Goal: Use online tool/utility: Utilize a website feature to perform a specific function

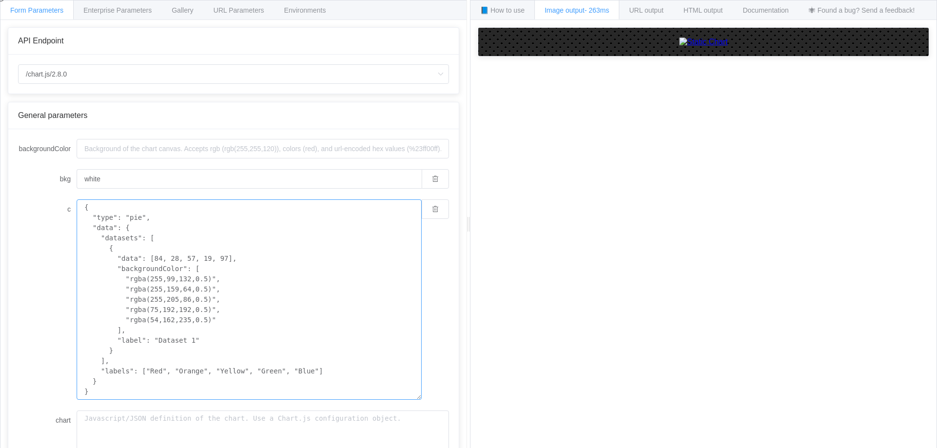
click at [229, 232] on textarea "{ "type": "pie", "data": { "datasets": [ { "data": [84, 28, 57, 19, 97], "backg…" at bounding box center [249, 300] width 345 height 200
click at [659, 10] on span "URL output" at bounding box center [646, 10] width 34 height 8
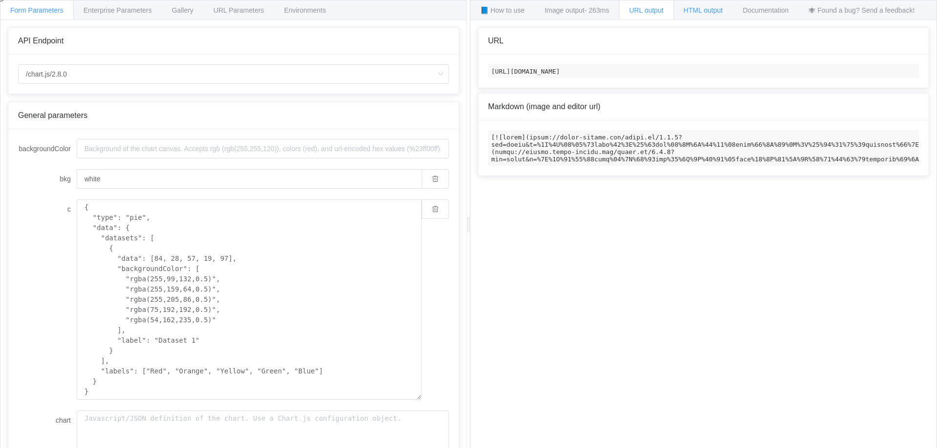
click at [690, 6] on div "HTML output" at bounding box center [703, 10] width 60 height 20
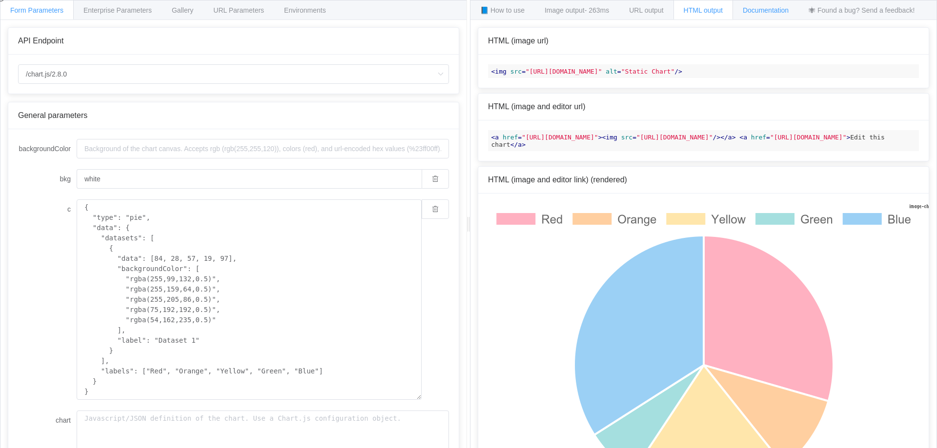
click at [752, 12] on span "Documentation" at bounding box center [765, 10] width 46 height 8
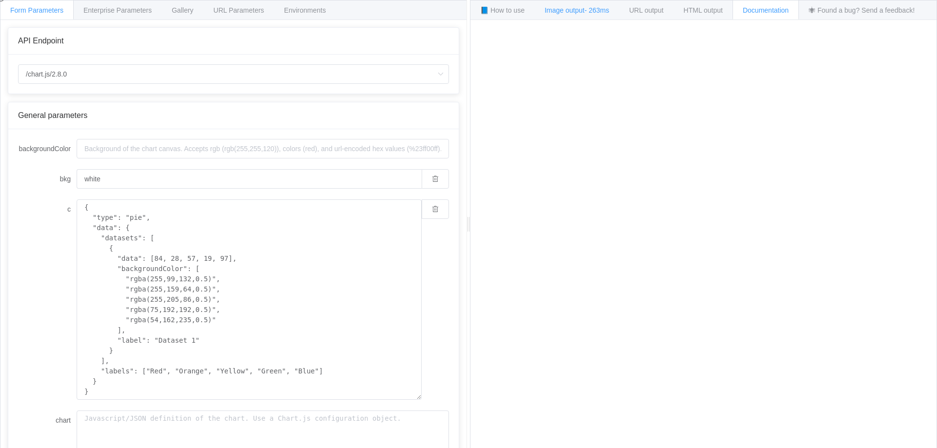
click at [567, 11] on span "Image output - 263ms" at bounding box center [576, 10] width 64 height 8
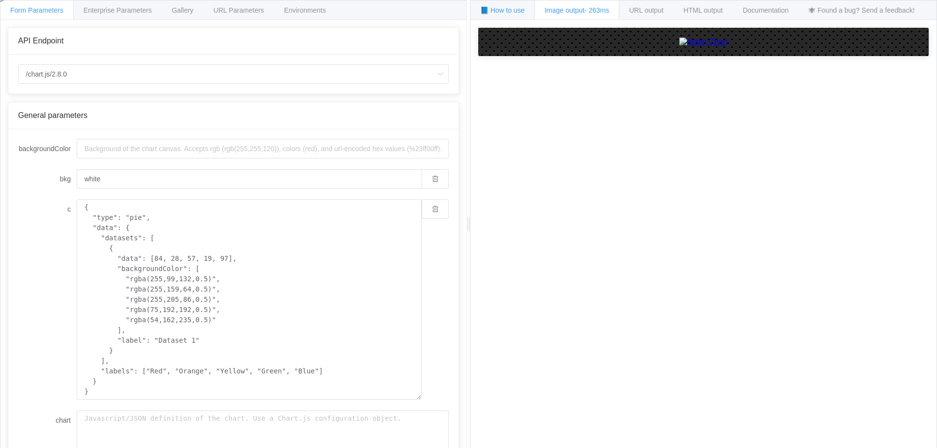
click at [495, 17] on div "📘 How to use" at bounding box center [502, 10] width 65 height 20
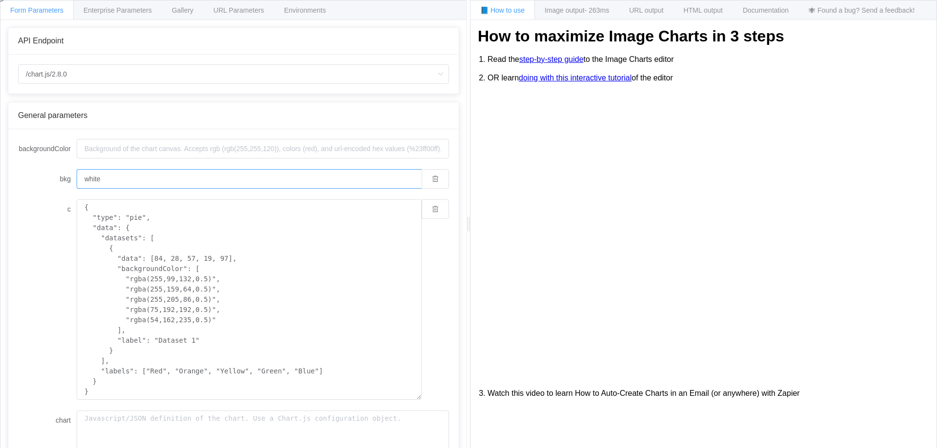
click at [148, 180] on input "white" at bounding box center [249, 179] width 345 height 20
click at [106, 164] on form "backgroundColor bkg white c { "type": "pie", "data": { "datasets": [ { "data": …" at bounding box center [233, 374] width 431 height 471
click at [113, 149] on input "backgroundColor" at bounding box center [263, 149] width 372 height 20
click at [117, 177] on input "white" at bounding box center [249, 179] width 345 height 20
click at [131, 75] on input "/chart.js/2.8.0" at bounding box center [233, 74] width 431 height 20
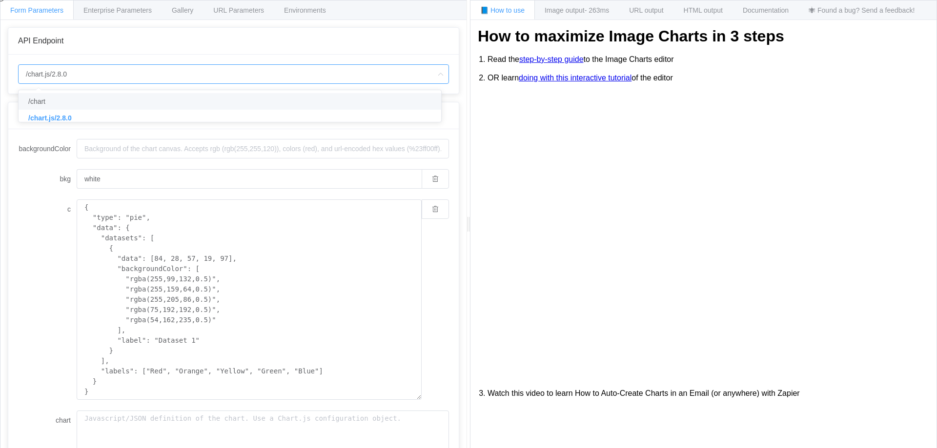
click at [124, 94] on li "/chart" at bounding box center [234, 101] width 430 height 17
type input "/chart"
type input "20"
